Goal: Task Accomplishment & Management: Manage account settings

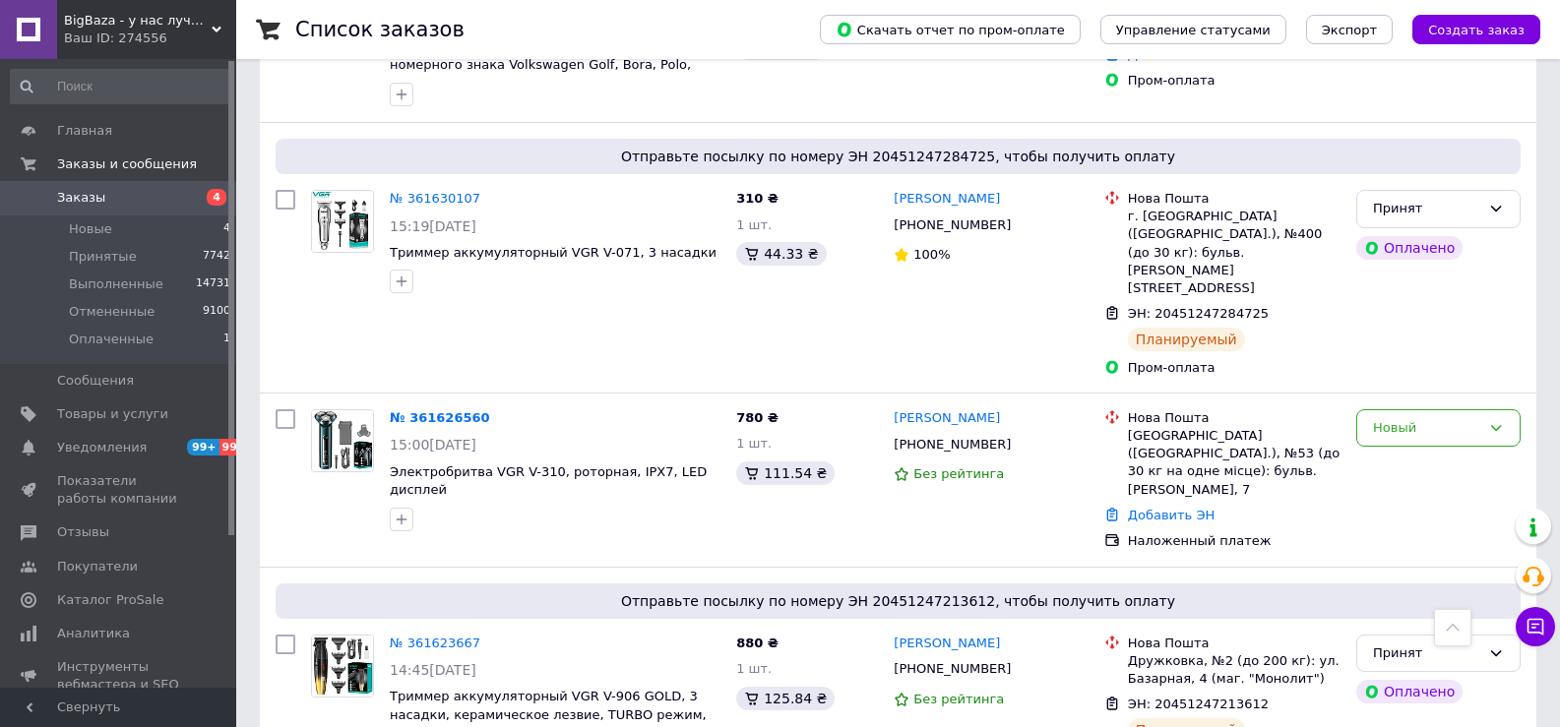
scroll to position [984, 0]
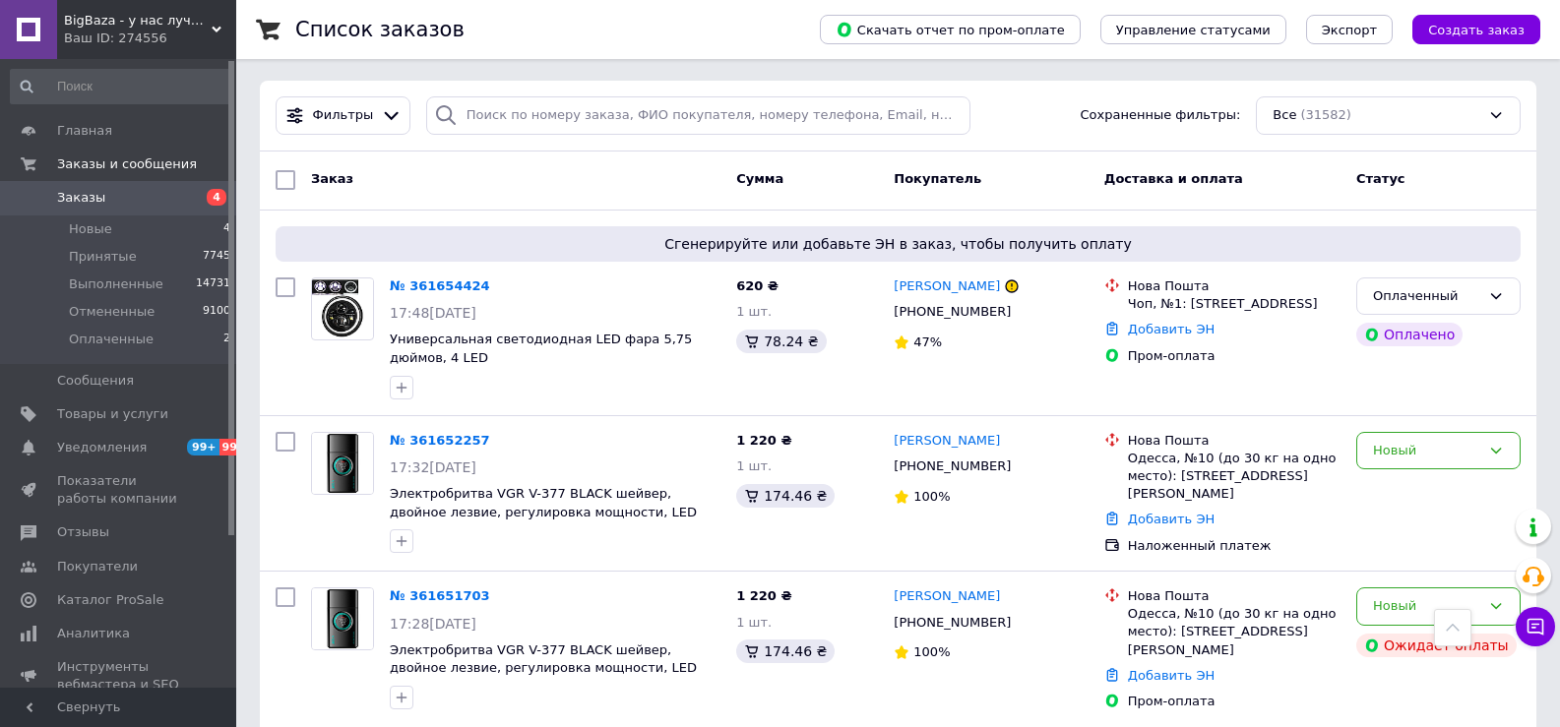
scroll to position [590, 0]
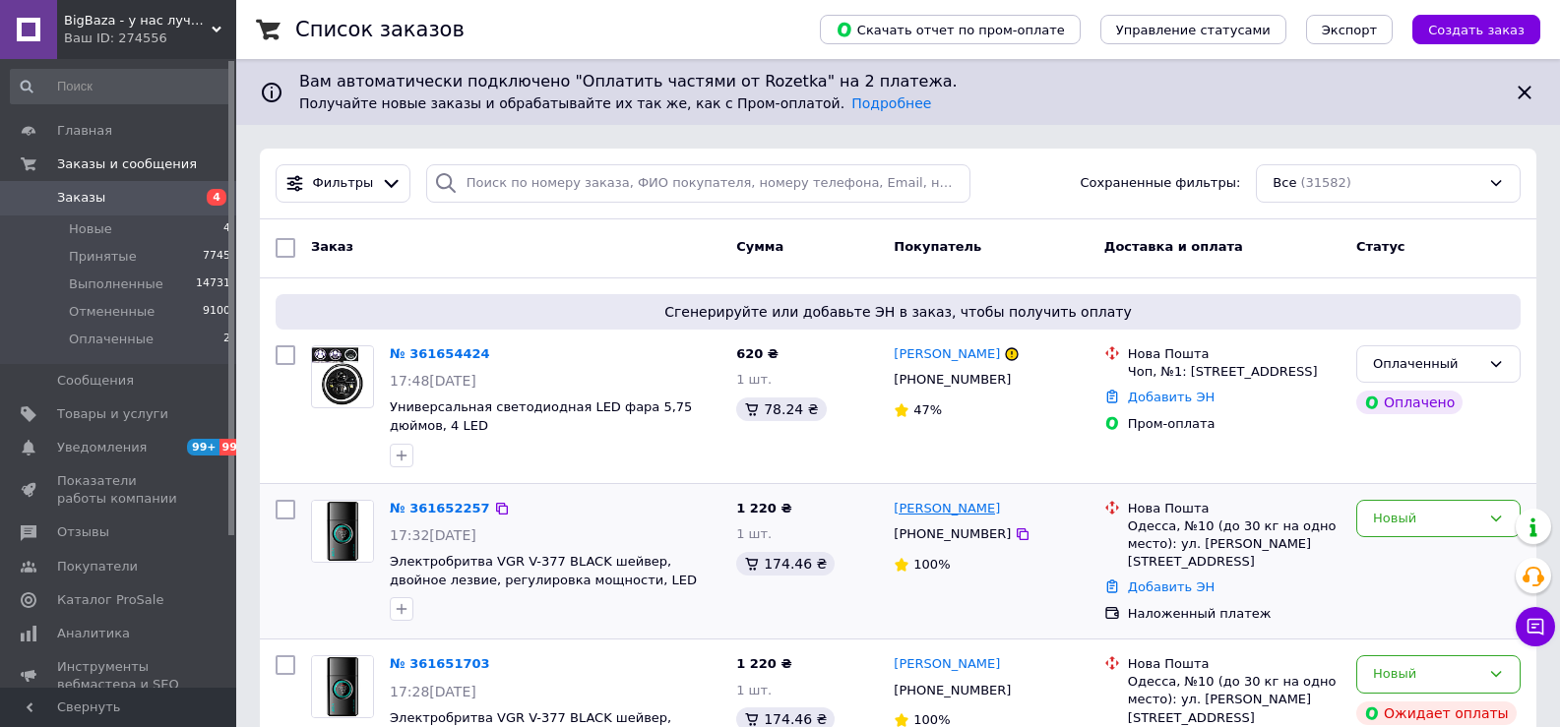
scroll to position [295, 0]
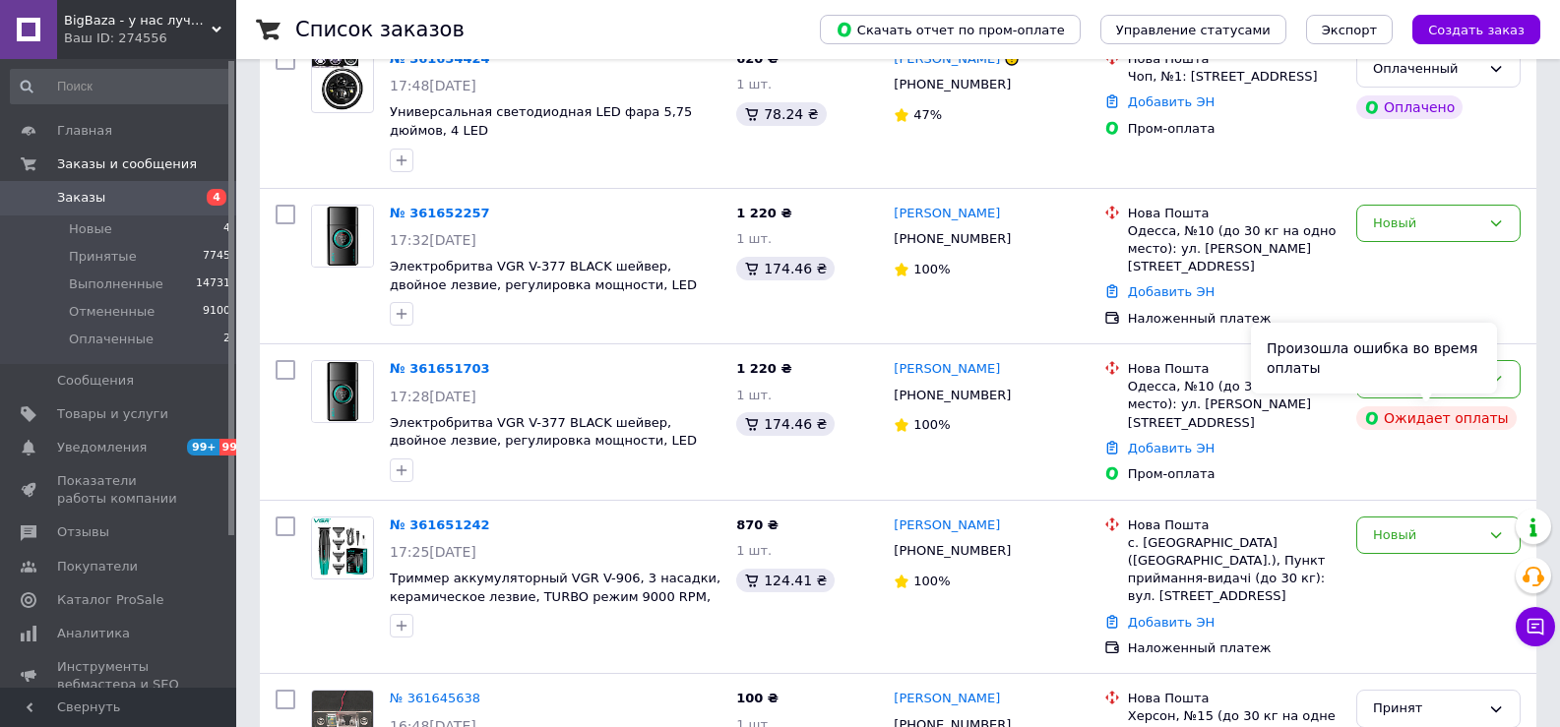
click at [1439, 382] on div "Произошла ошибка во время оплаты" at bounding box center [1374, 358] width 246 height 71
click at [1489, 382] on icon at bounding box center [1496, 379] width 16 height 16
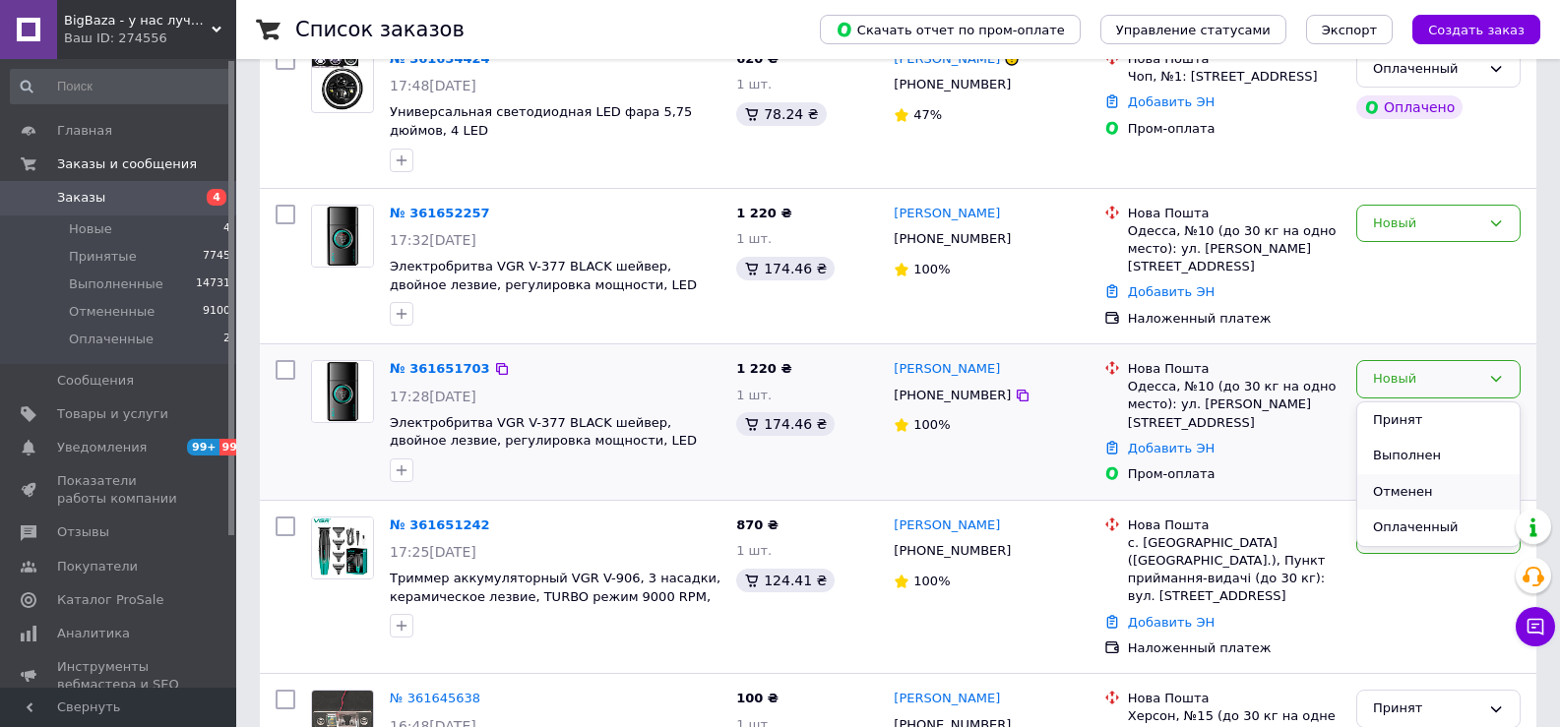
click at [1420, 488] on li "Отменен" at bounding box center [1438, 492] width 162 height 36
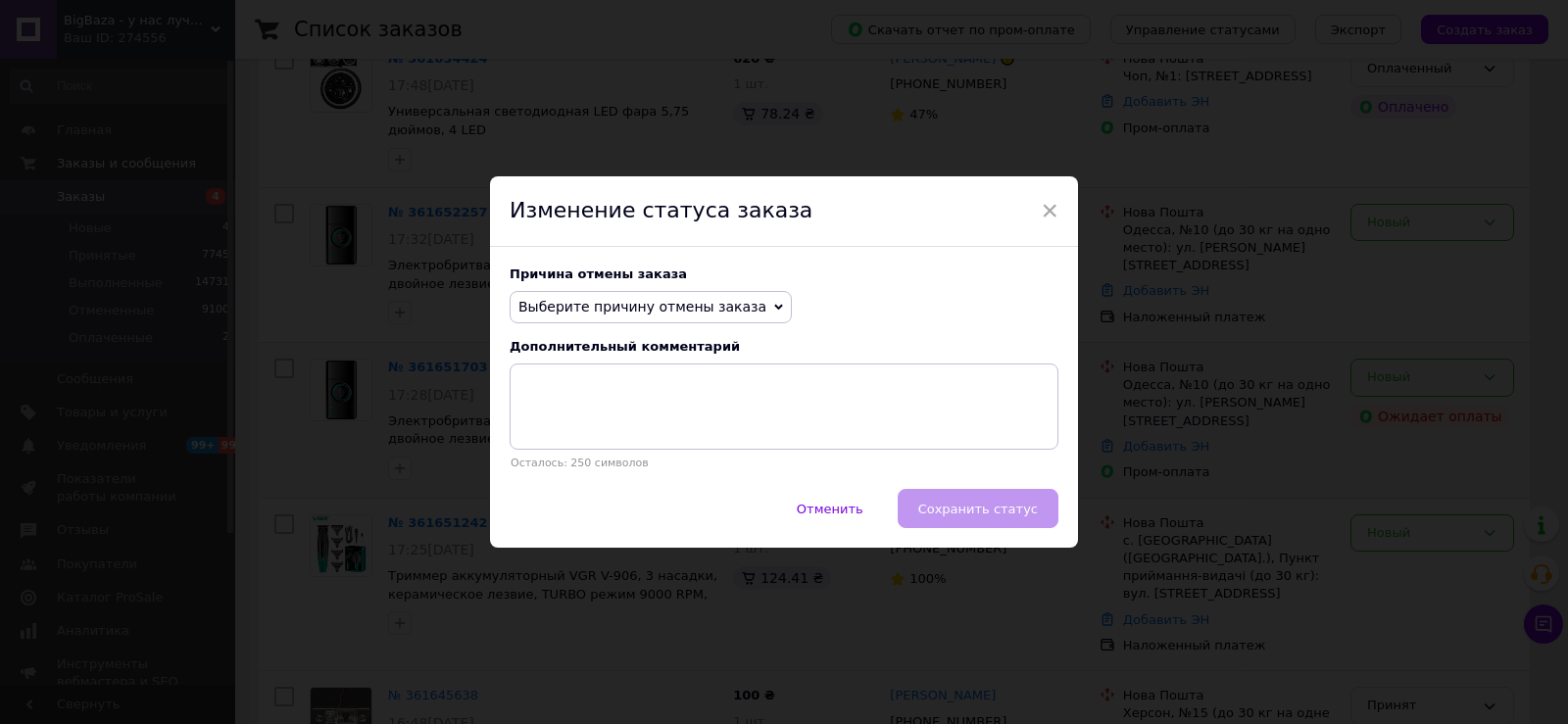
click at [774, 312] on icon at bounding box center [778, 307] width 9 height 9
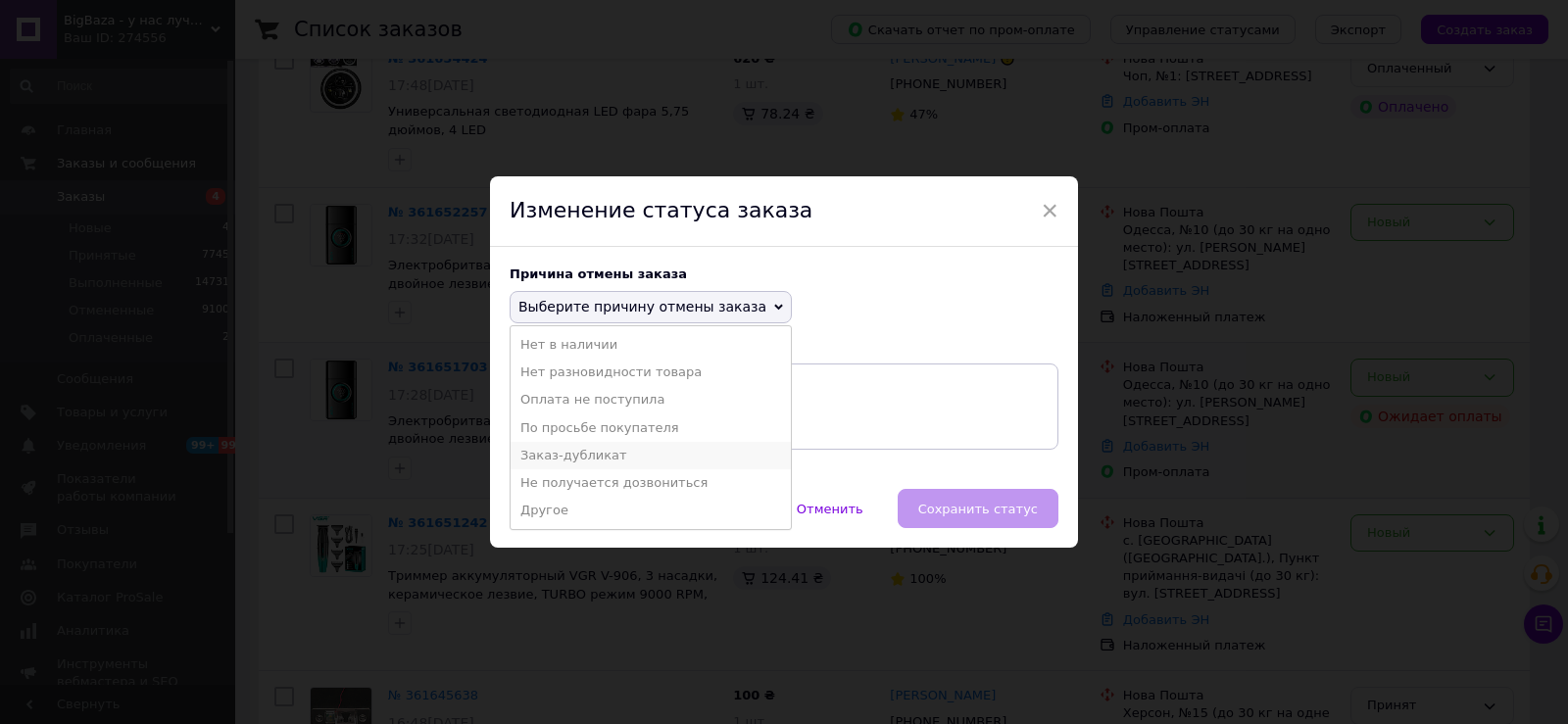
click at [575, 455] on li "Заказ-дубликат" at bounding box center [650, 456] width 280 height 28
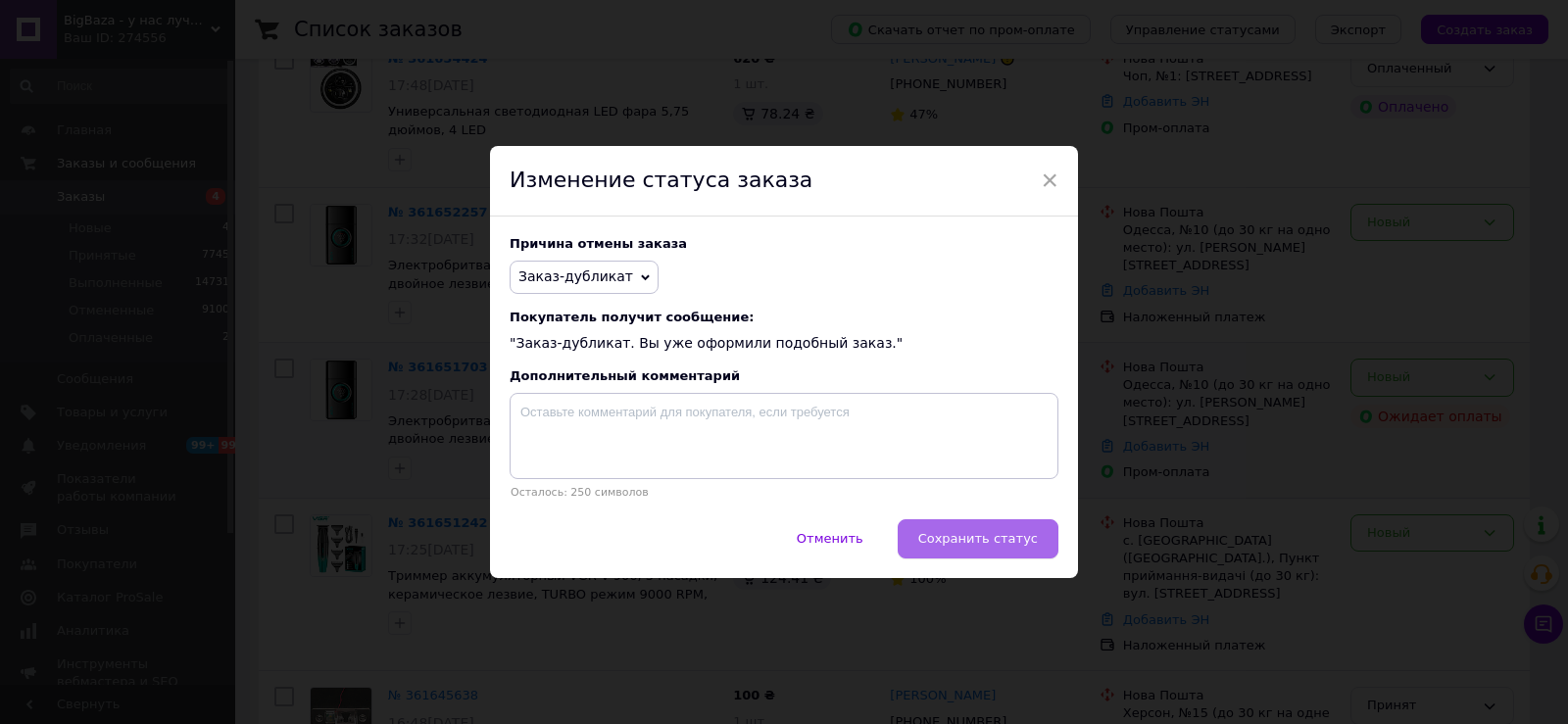
click at [1021, 537] on span "Сохранить статус" at bounding box center [978, 538] width 119 height 15
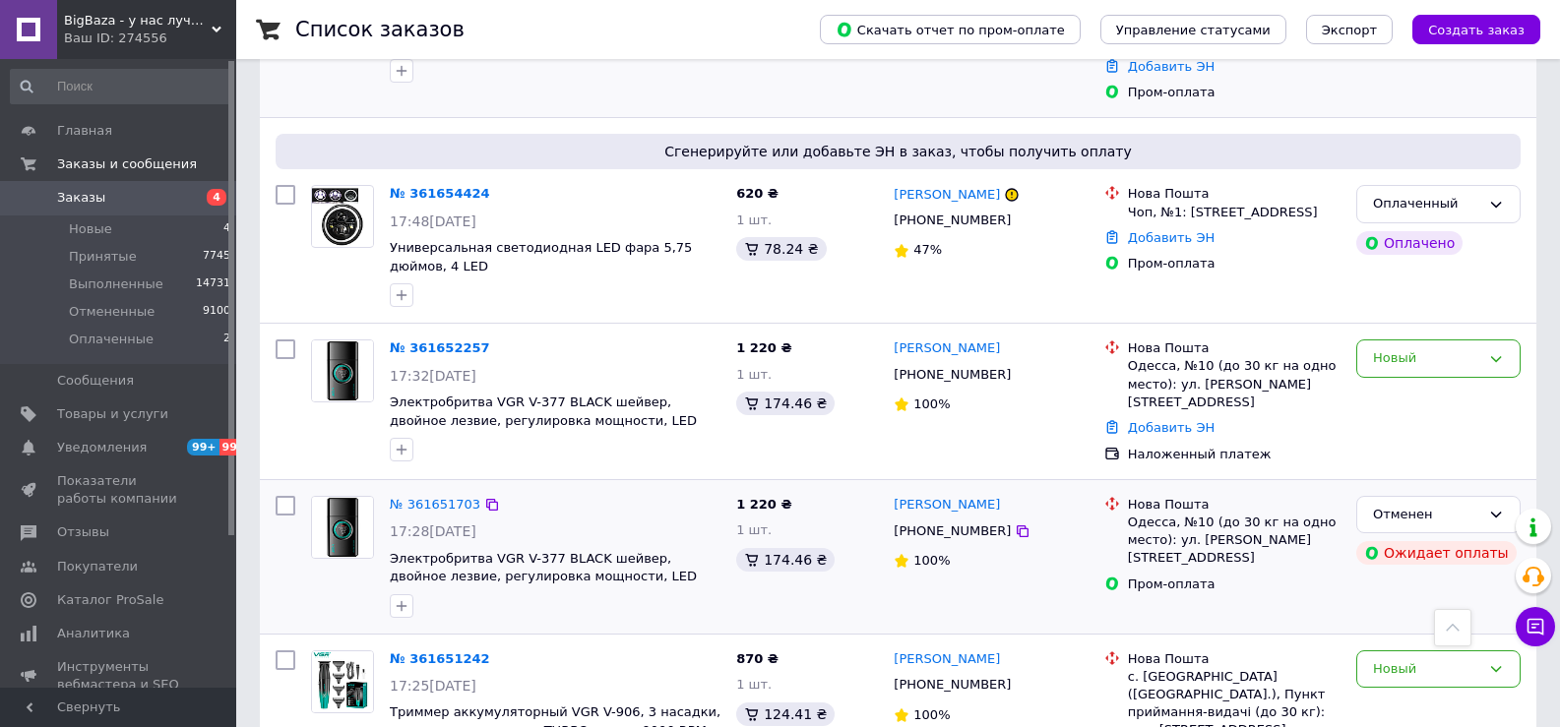
scroll to position [107, 0]
